Goal: Information Seeking & Learning: Compare options

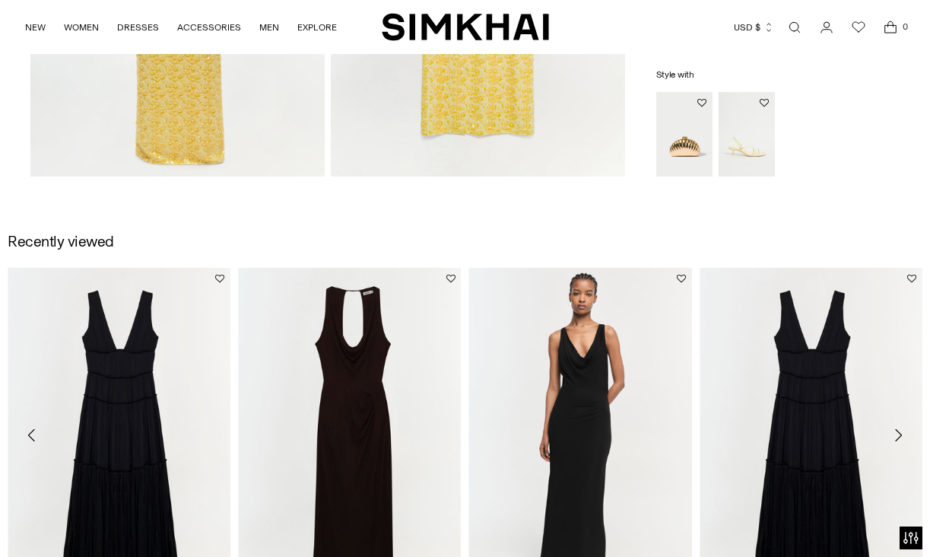
scroll to position [1272, 0]
click at [0, 0] on img "Monet Clutch" at bounding box center [0, 0] width 0 height 0
click at [0, 0] on img "Cedonia Kitten Heel Sandal" at bounding box center [0, 0] width 0 height 0
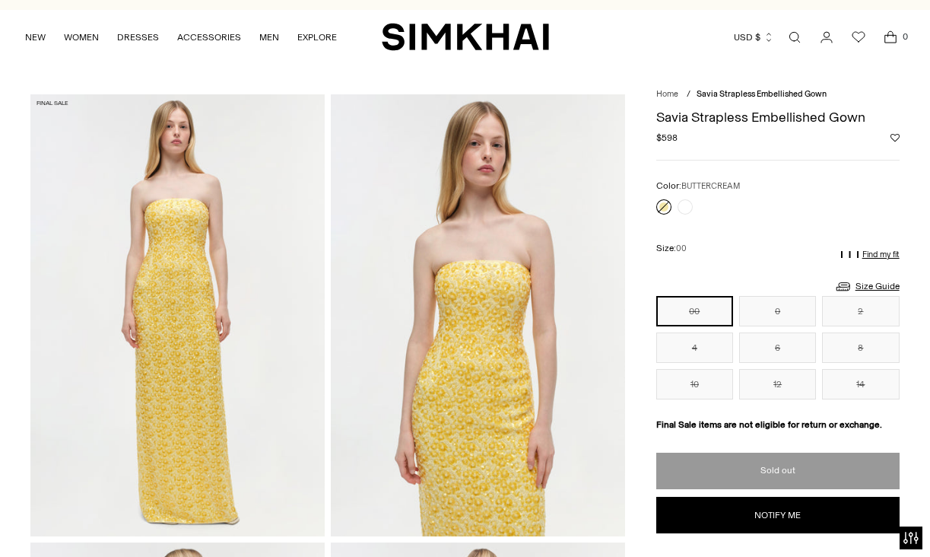
scroll to position [0, 0]
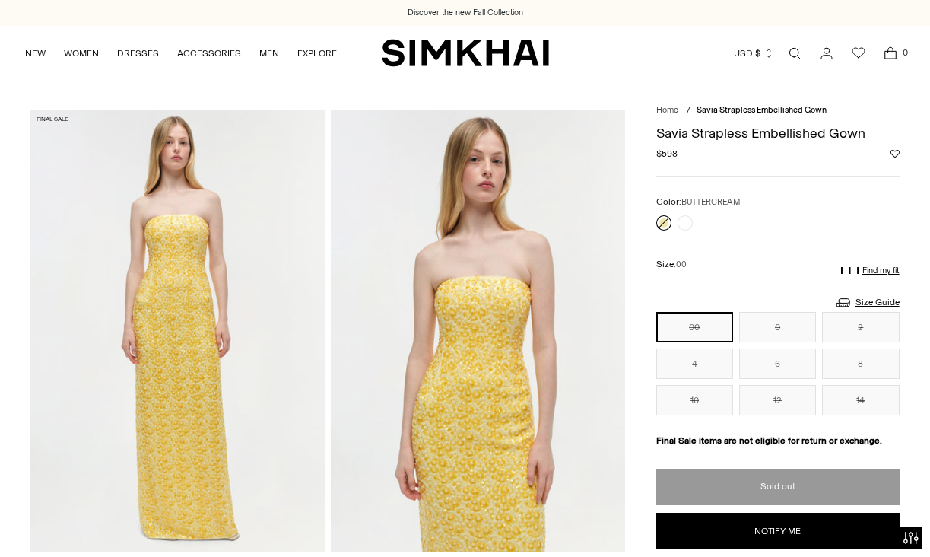
click at [160, 202] on img at bounding box center [177, 330] width 294 height 441
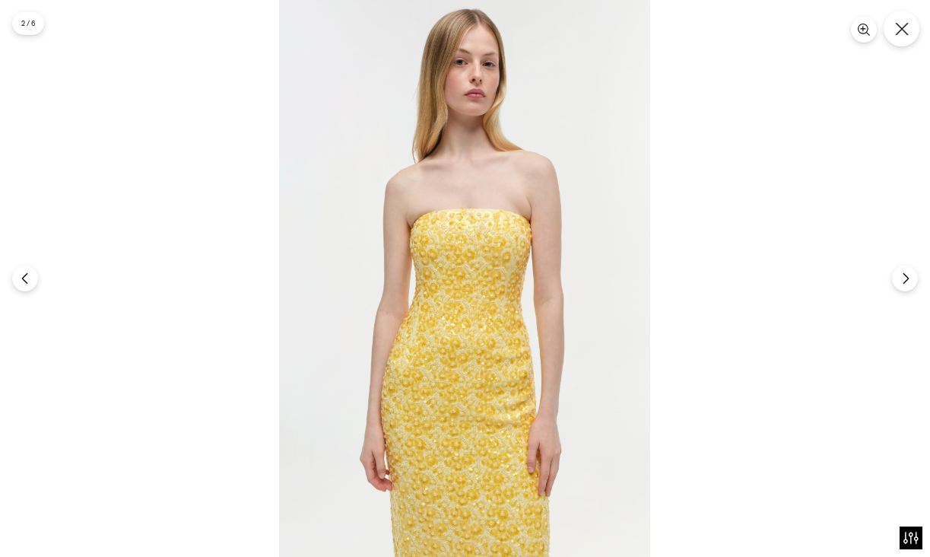
click at [902, 28] on icon "Close" at bounding box center [902, 29] width 14 height 14
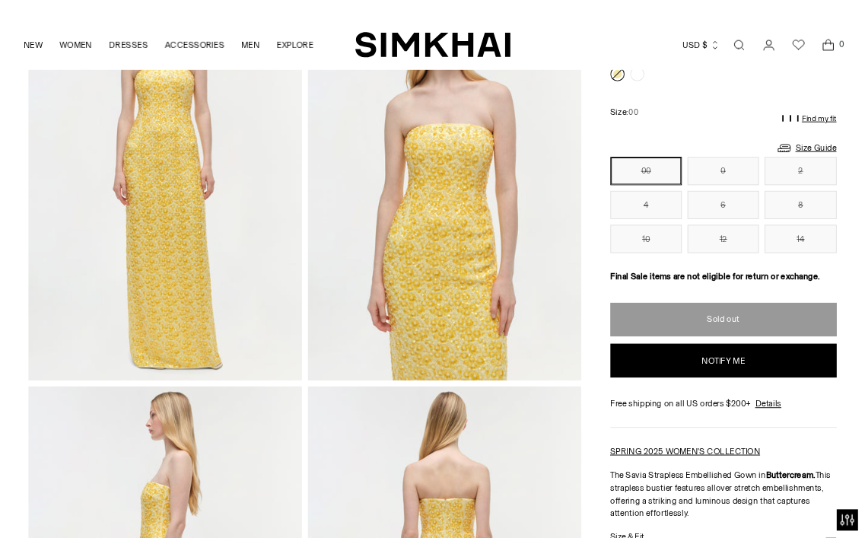
scroll to position [208, 0]
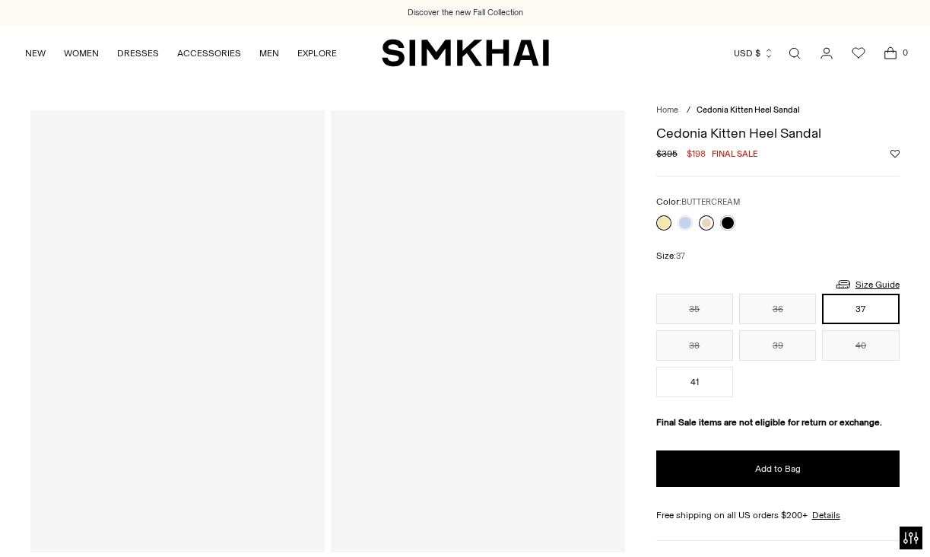
click at [707, 224] on link at bounding box center [706, 222] width 15 height 15
